Goal: Task Accomplishment & Management: Complete application form

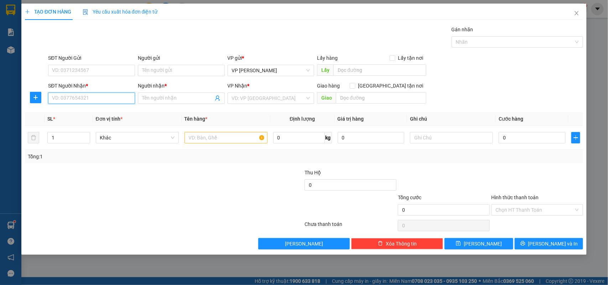
click at [123, 101] on input "SĐT Người Nhận *" at bounding box center [91, 98] width 87 height 11
click at [71, 114] on div "0838397962 - tiền" at bounding box center [91, 113] width 78 height 8
type input "0838397962"
type input "tiền"
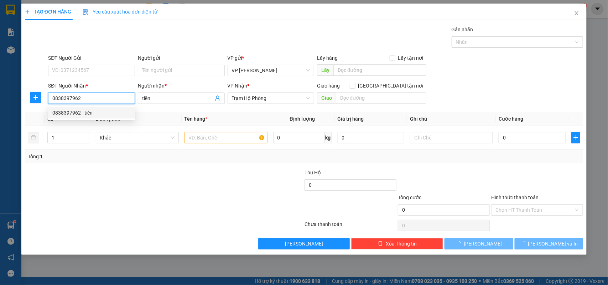
type input "30.000"
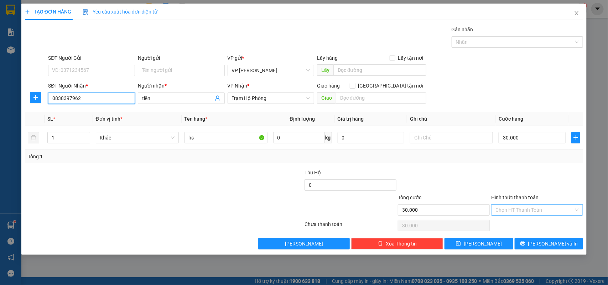
type input "0838397962"
click at [542, 213] on input "Hình thức thanh toán" at bounding box center [534, 210] width 78 height 11
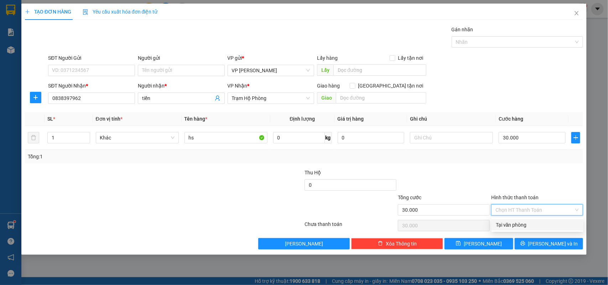
click at [523, 221] on div "Tại văn phòng" at bounding box center [537, 224] width 92 height 11
type input "0"
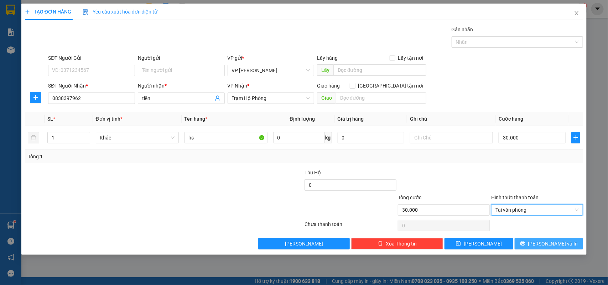
click at [525, 244] on icon "printer" at bounding box center [522, 243] width 5 height 5
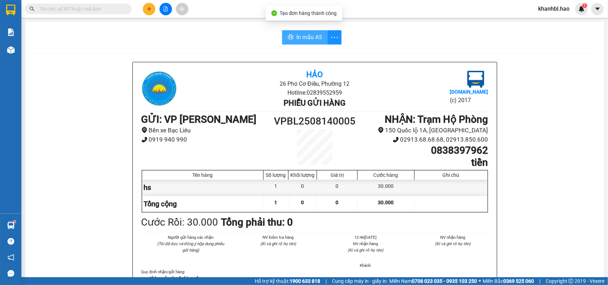
click at [306, 43] on button "In mẫu A5" at bounding box center [305, 37] width 46 height 14
click at [151, 11] on icon "plus" at bounding box center [149, 8] width 5 height 5
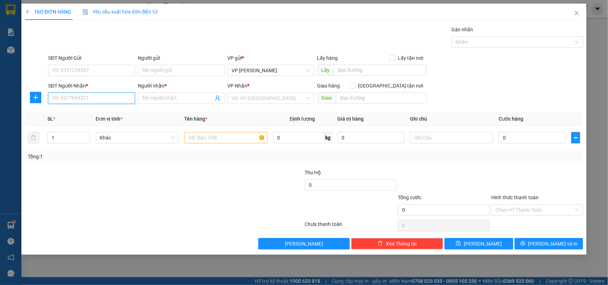
click at [75, 99] on input "SĐT Người Nhận *" at bounding box center [91, 98] width 87 height 11
type input "0919110442"
click at [164, 99] on input "Người nhận *" at bounding box center [177, 98] width 71 height 8
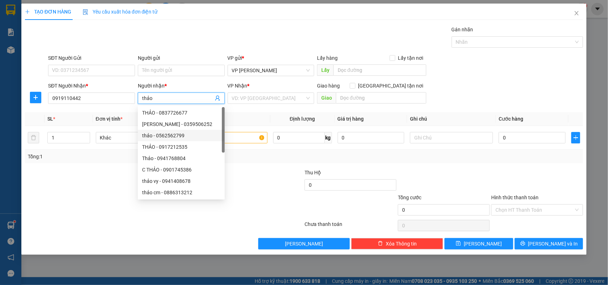
type input "thảo"
click at [98, 176] on div "Transit Pickup Surcharge Ids Transit Deliver Surcharge Ids Transit Deliver Surc…" at bounding box center [304, 138] width 558 height 224
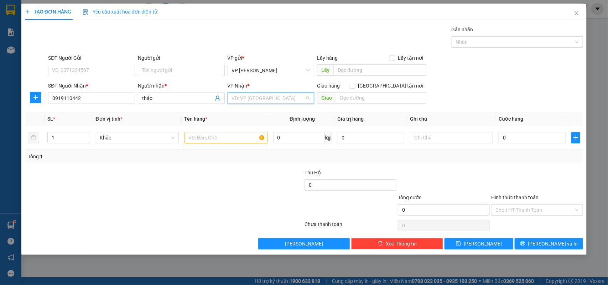
click at [280, 98] on input "search" at bounding box center [268, 98] width 73 height 11
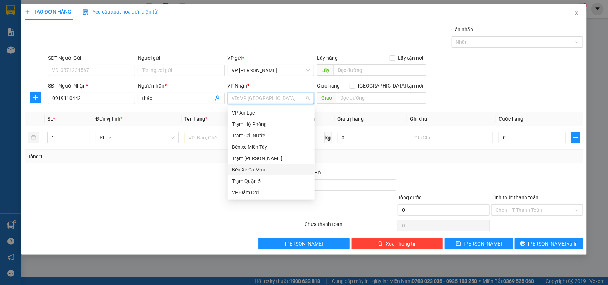
click at [269, 169] on div "Bến Xe Cà Mau" at bounding box center [271, 170] width 78 height 8
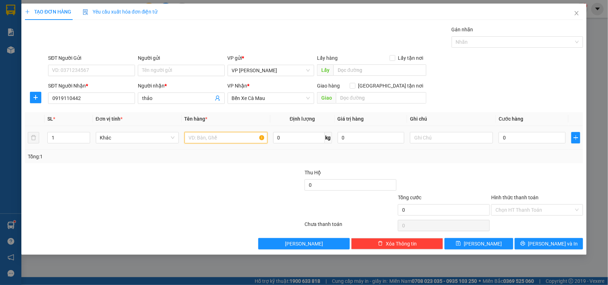
click at [227, 137] on input "text" at bounding box center [225, 137] width 83 height 11
type input "h"
type input "bộc đồ"
click at [515, 138] on input "0" at bounding box center [532, 137] width 67 height 11
type input "003"
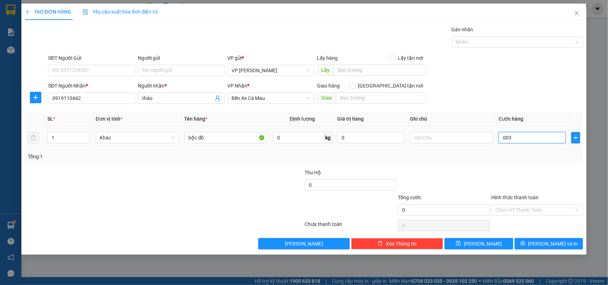
type input "3"
type input "0.030"
type input "30"
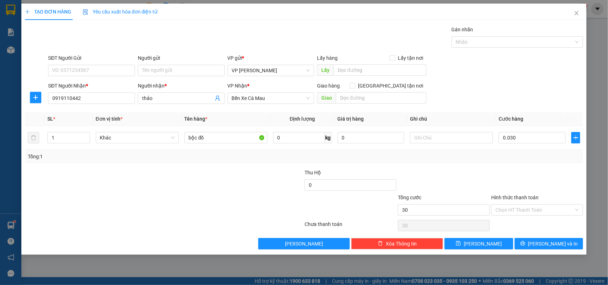
click at [478, 177] on div at bounding box center [443, 181] width 93 height 25
type input "30.000"
click at [517, 211] on input "Hình thức thanh toán" at bounding box center [534, 210] width 78 height 11
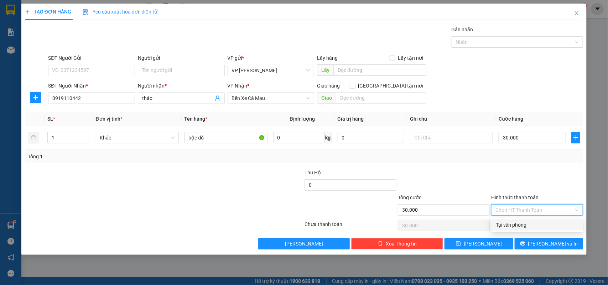
click at [514, 228] on div "Tại văn phòng" at bounding box center [537, 225] width 83 height 8
type input "0"
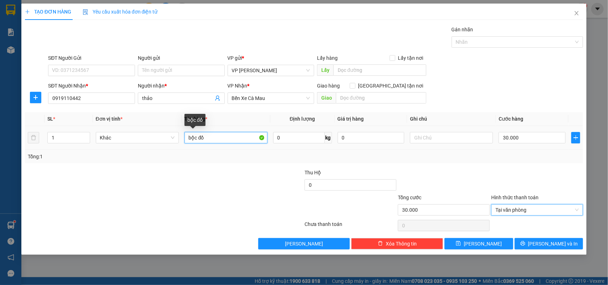
click at [216, 137] on input "bộc đồ" at bounding box center [225, 137] width 83 height 11
type input "bộc yến"
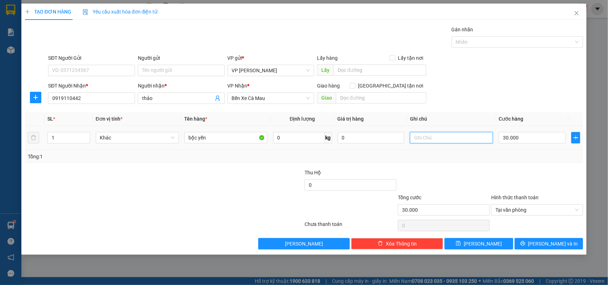
click at [439, 135] on input "text" at bounding box center [451, 137] width 83 height 11
type input "nhẹ tay"
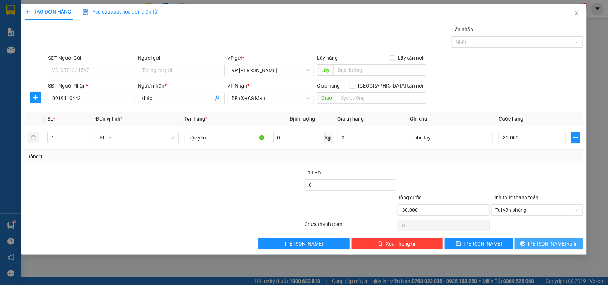
click at [544, 241] on span "[PERSON_NAME] và In" at bounding box center [553, 244] width 50 height 8
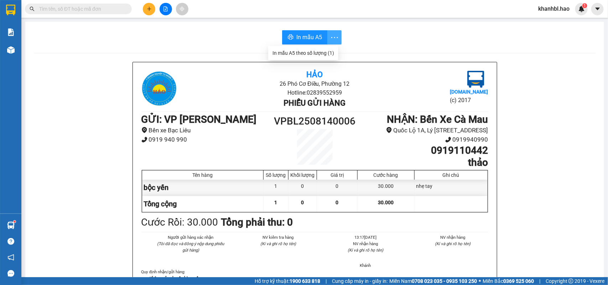
click at [330, 37] on icon "more" at bounding box center [334, 37] width 9 height 9
click at [316, 53] on div "In mẫu A5 theo số lượng (1)" at bounding box center [303, 53] width 62 height 8
